Goal: Task Accomplishment & Management: Use online tool/utility

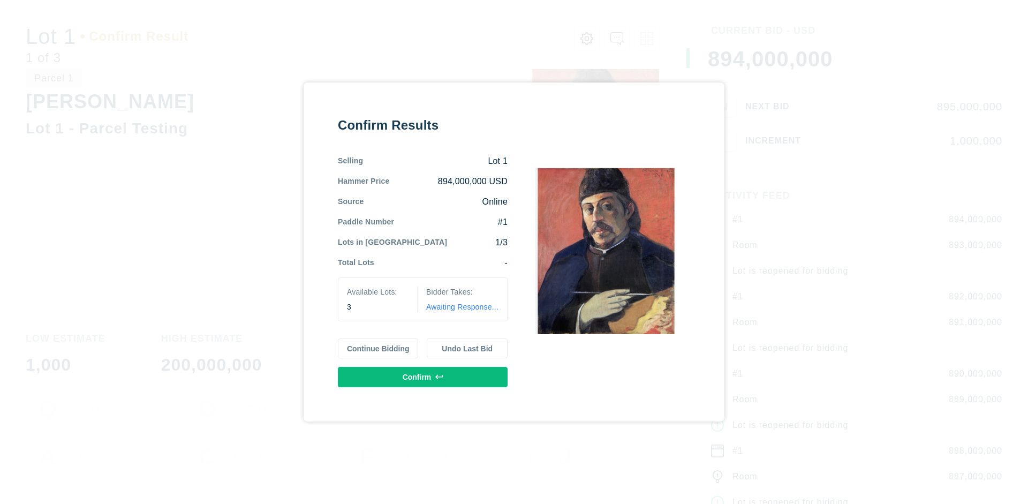
click at [378, 348] on button "Continue Bidding" at bounding box center [378, 348] width 81 height 20
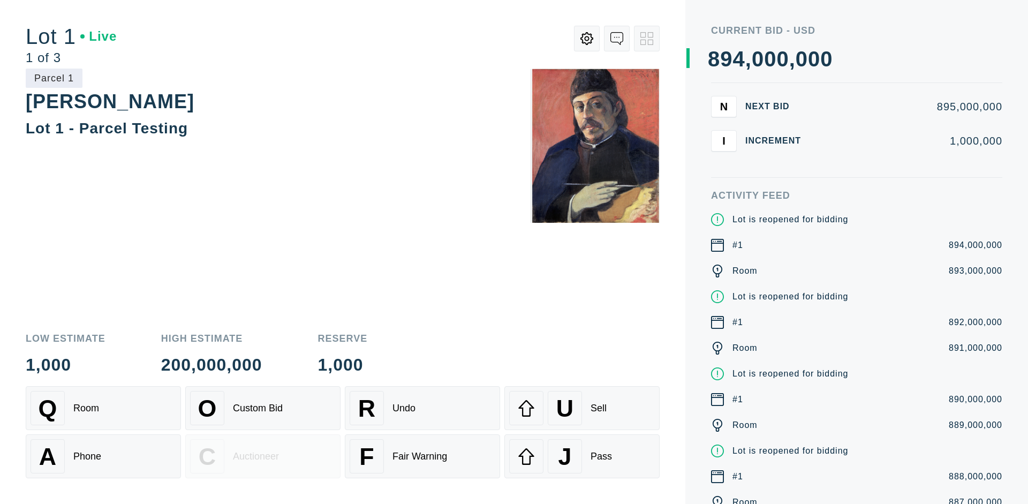
click at [103, 408] on div "Q Room" at bounding box center [104, 408] width 146 height 34
